Goal: Information Seeking & Learning: Learn about a topic

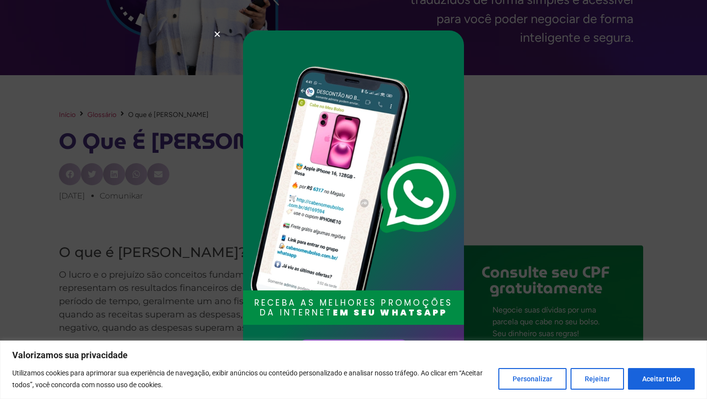
click at [216, 34] on icon "Close" at bounding box center [217, 33] width 7 height 7
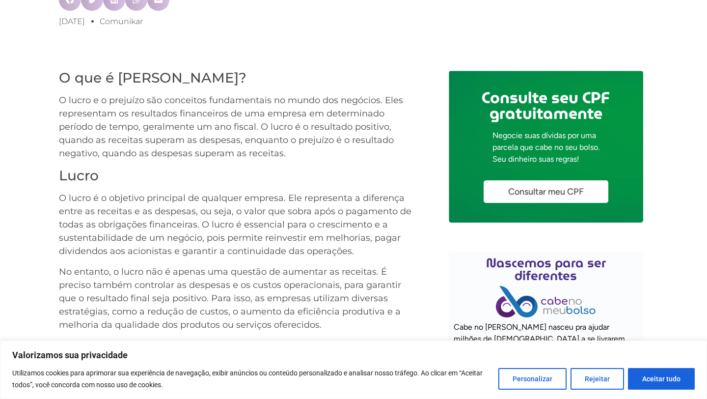
scroll to position [400, 0]
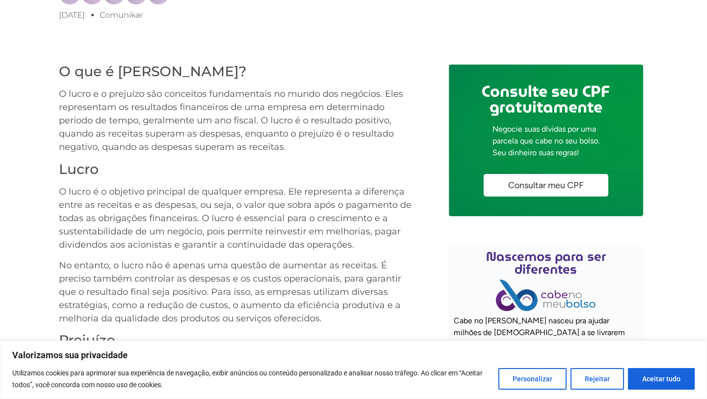
drag, startPoint x: 58, startPoint y: 189, endPoint x: 214, endPoint y: 185, distance: 155.7
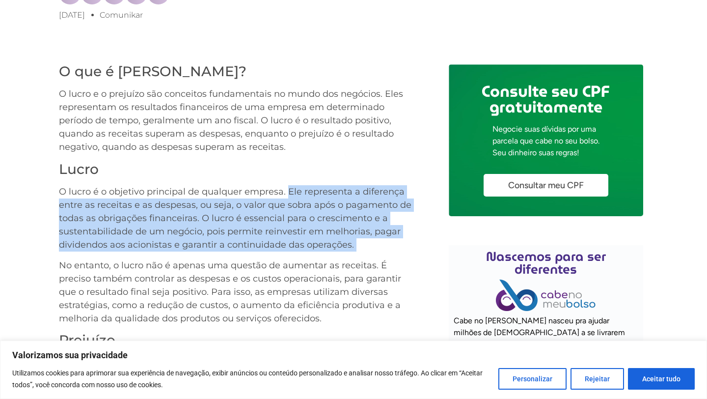
drag, startPoint x: 288, startPoint y: 190, endPoint x: 368, endPoint y: 254, distance: 103.0
copy p "Ele representa a diferença entre as receitas e as despesas, ou seja, o valor qu…"
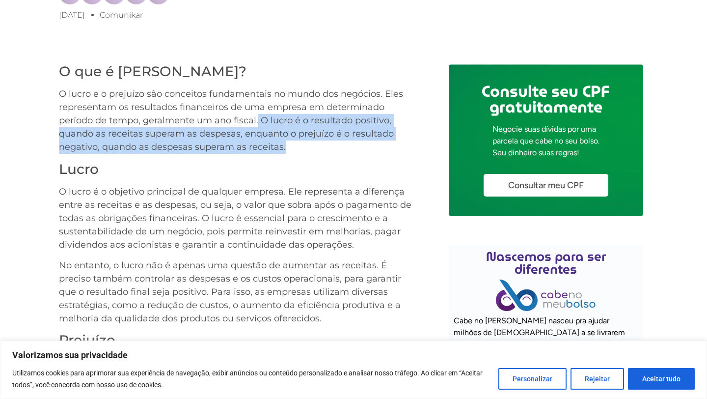
drag, startPoint x: 257, startPoint y: 121, endPoint x: 293, endPoint y: 149, distance: 45.9
click at [293, 149] on p "O lucro e o prejuízo são conceitos fundamentais no mundo dos negócios. Eles rep…" at bounding box center [237, 120] width 356 height 66
copy p "O lucro é o resultado positivo, quando as receitas superam as despesas, enquant…"
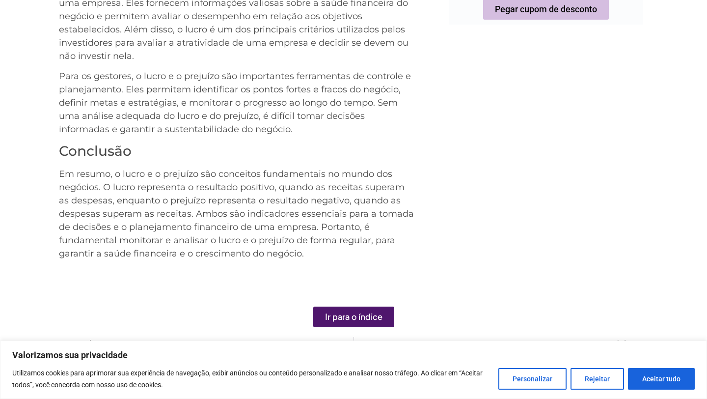
scroll to position [1115, 0]
